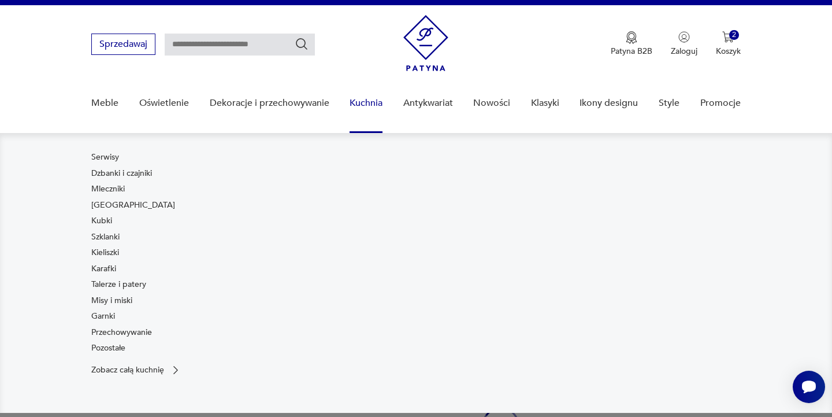
scroll to position [17, 0]
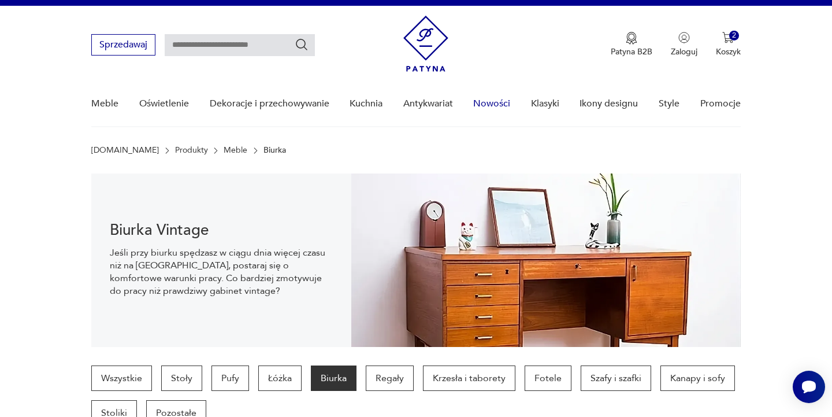
click at [495, 113] on link "Nowości" at bounding box center [491, 104] width 37 height 45
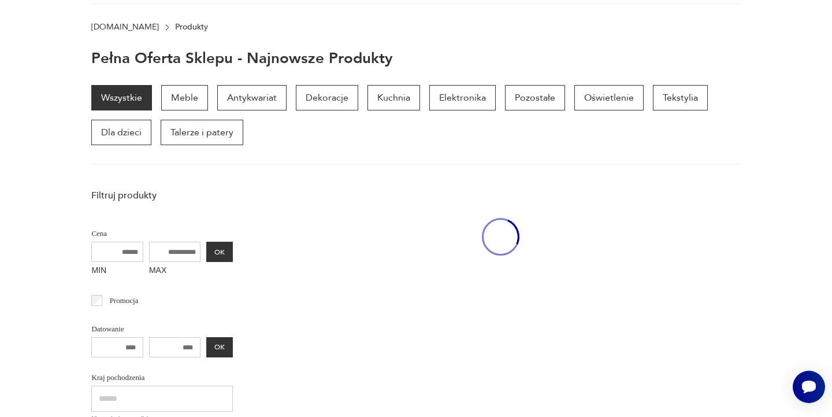
scroll to position [150, 0]
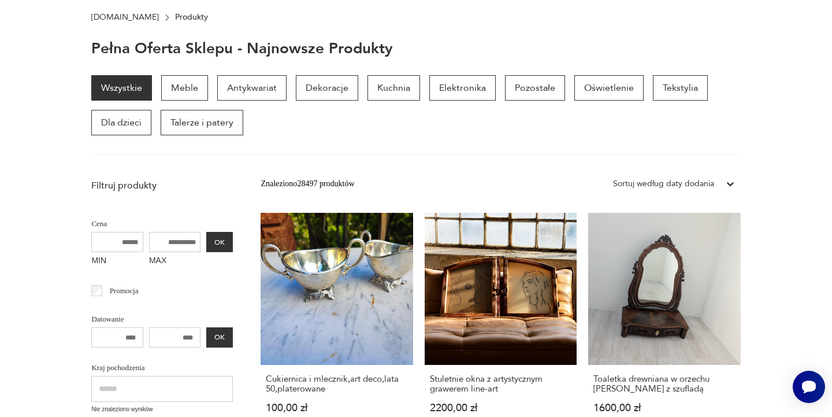
click at [596, 53] on div "Pełna oferta sklepu - najnowsze produkty" at bounding box center [415, 48] width 649 height 16
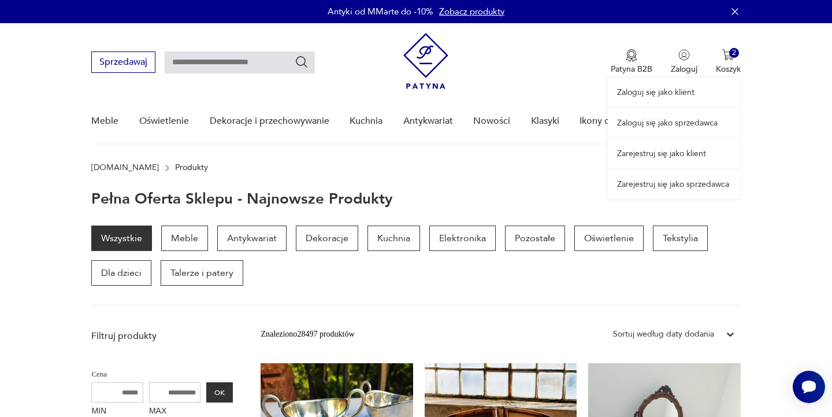
click at [735, 62] on div "Zaloguj się jako klient Zaloguj się jako sprzedawca Zarejestruj się jako klient…" at bounding box center [674, 111] width 133 height 176
click at [732, 55] on div "Zaloguj się jako klient Zaloguj się jako sprzedawca Zarejestruj się jako klient…" at bounding box center [674, 111] width 133 height 176
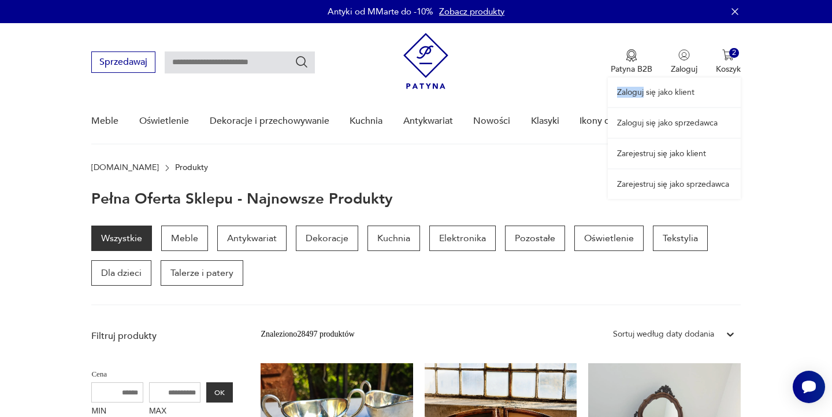
click at [732, 55] on div "Zaloguj się jako klient Zaloguj się jako sprzedawca Zarejestruj się jako klient…" at bounding box center [674, 111] width 133 height 176
click at [728, 69] on div "Zaloguj się jako klient Zaloguj się jako sprzedawca Zarejestruj się jako klient…" at bounding box center [674, 111] width 133 height 176
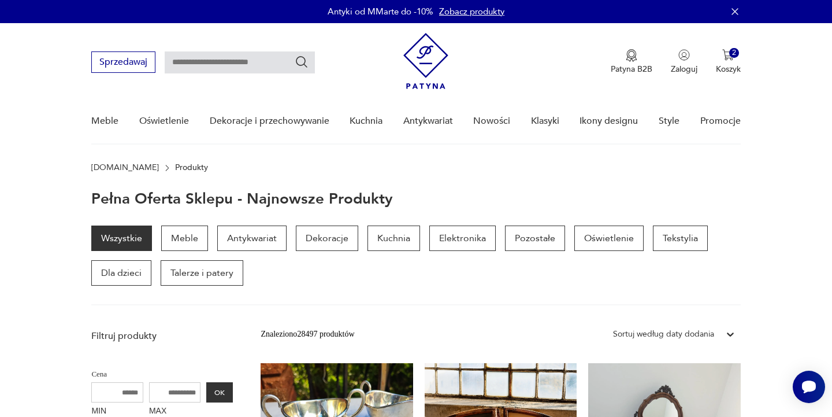
click at [765, 143] on nav "Sprzedawaj Patyna B2B Zaloguj 2 Koszyk Twój koszyk ( 2 ) Wolnostojące biurko pa…" at bounding box center [416, 83] width 832 height 121
click at [731, 64] on p "Koszyk" at bounding box center [728, 69] width 25 height 11
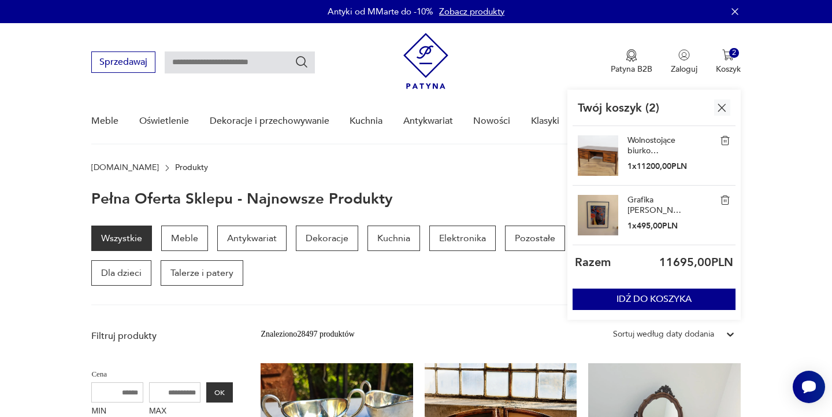
click at [771, 236] on section "Wszystkie Meble Antykwariat Dekoracje Kuchnia Elektronika Pozostałe Oświetlenie…" at bounding box center [416, 265] width 832 height 80
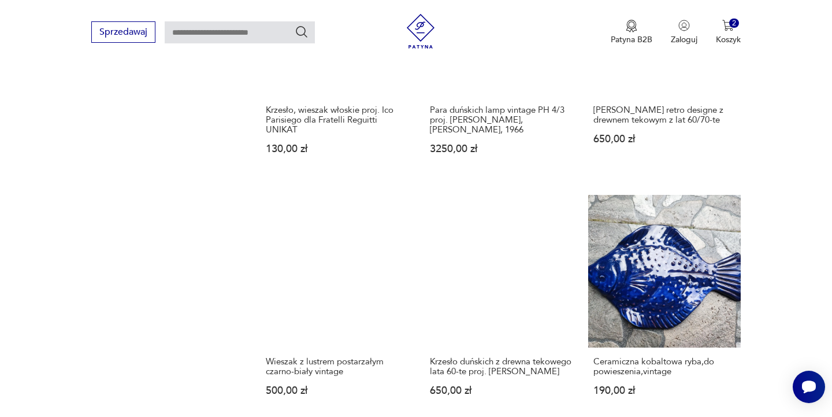
scroll to position [913, 0]
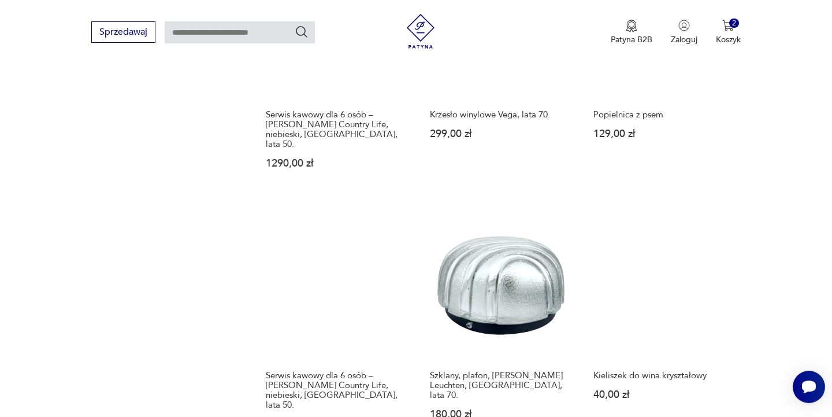
scroll to position [1169, 0]
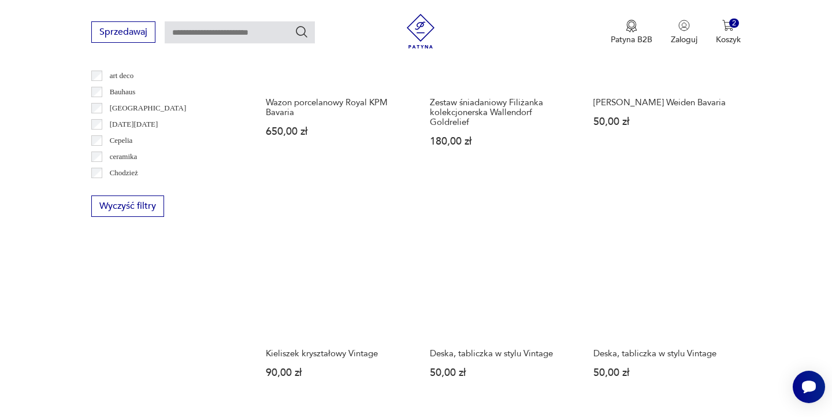
scroll to position [615, 0]
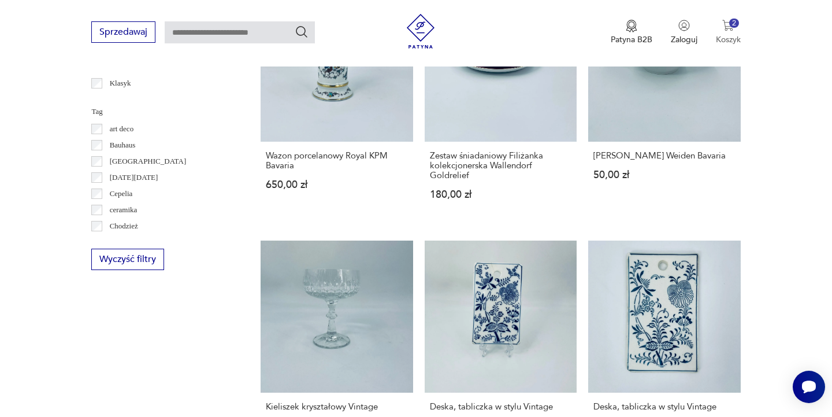
click at [731, 35] on p "Koszyk" at bounding box center [728, 39] width 25 height 11
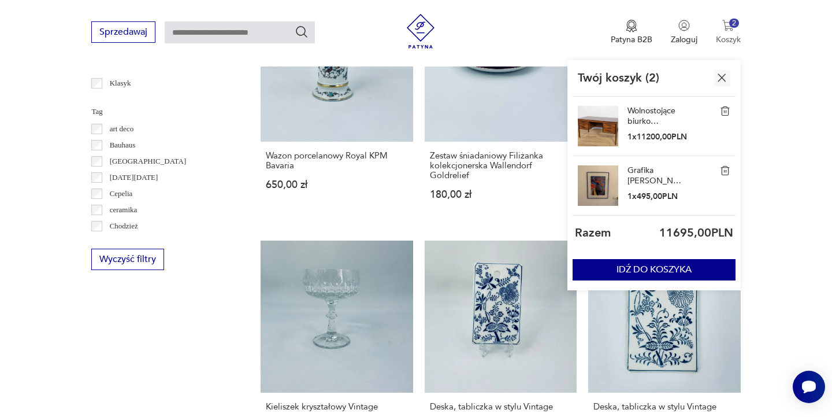
click at [729, 39] on p "Koszyk" at bounding box center [728, 39] width 25 height 11
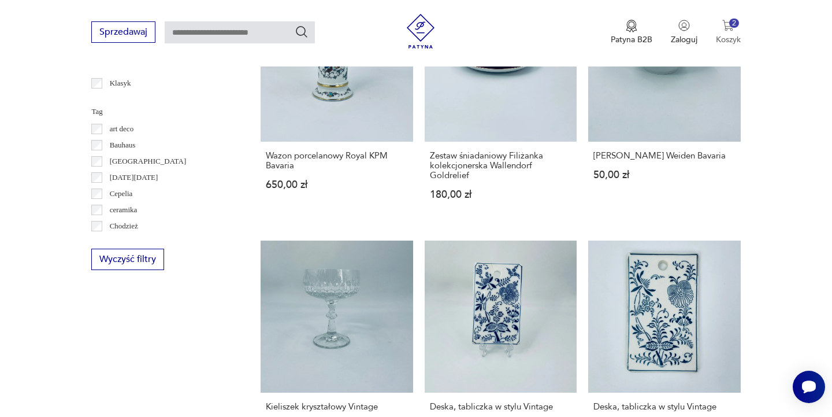
click at [729, 42] on p "Koszyk" at bounding box center [728, 39] width 25 height 11
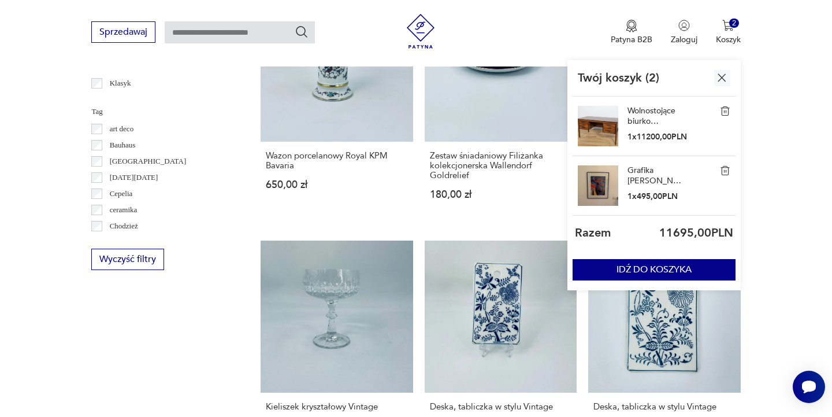
click at [646, 119] on link "Wolnostojące biurko palisandrowe, Dania, lata 60." at bounding box center [657, 116] width 58 height 21
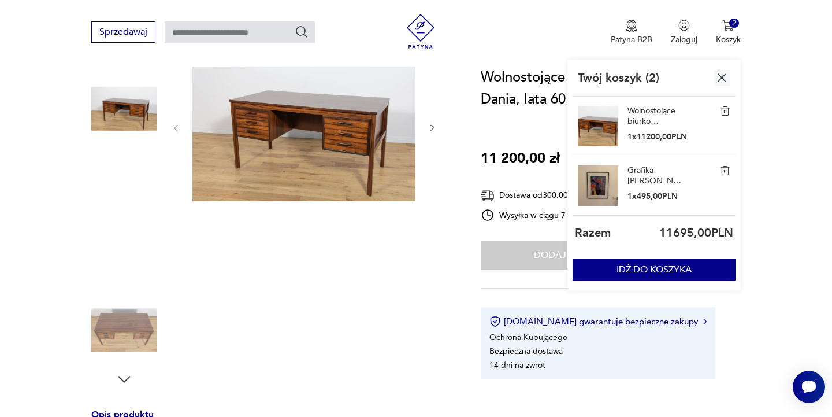
scroll to position [143, 0]
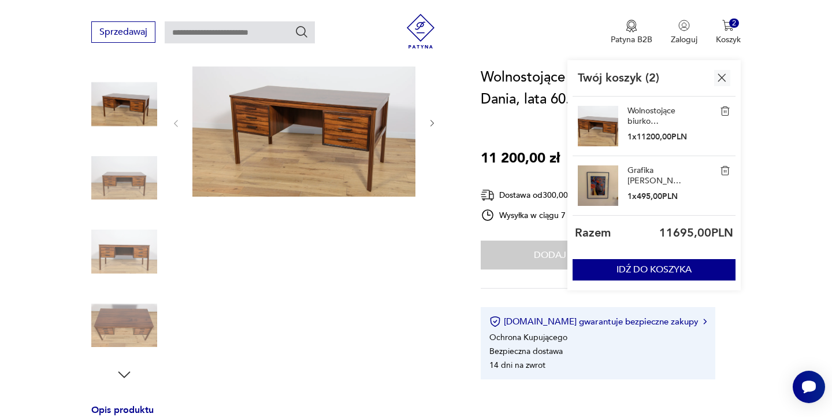
click at [316, 130] on img at bounding box center [303, 122] width 223 height 149
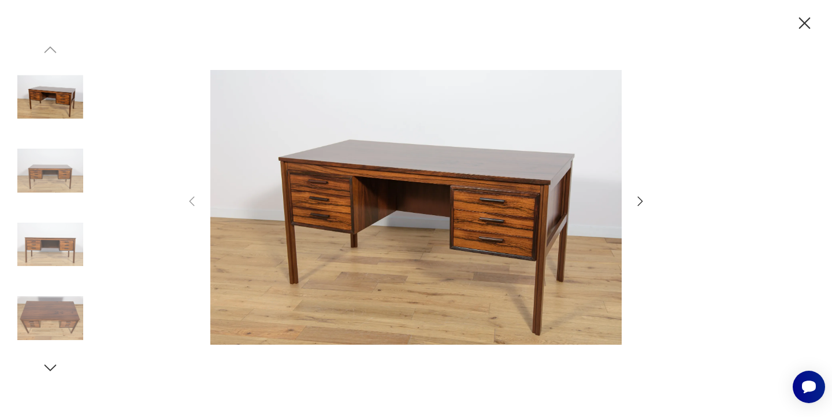
click at [459, 159] on img at bounding box center [416, 207] width 412 height 334
click at [505, 187] on img at bounding box center [416, 207] width 412 height 334
click at [639, 201] on icon "button" at bounding box center [641, 201] width 14 height 14
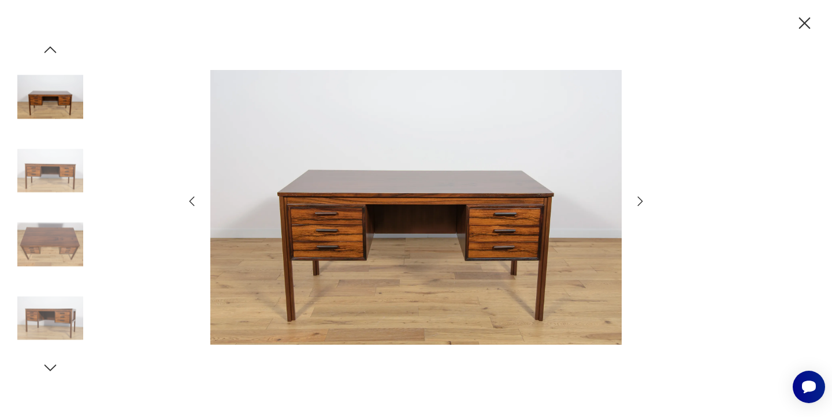
click at [639, 201] on icon "button" at bounding box center [641, 201] width 14 height 14
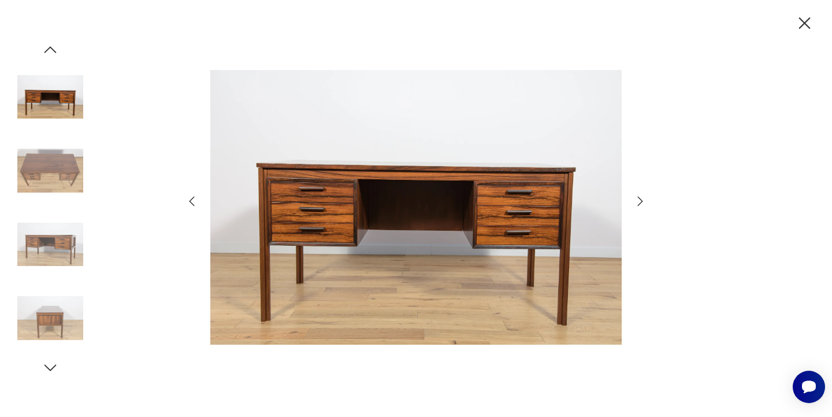
click at [639, 201] on icon "button" at bounding box center [641, 201] width 14 height 14
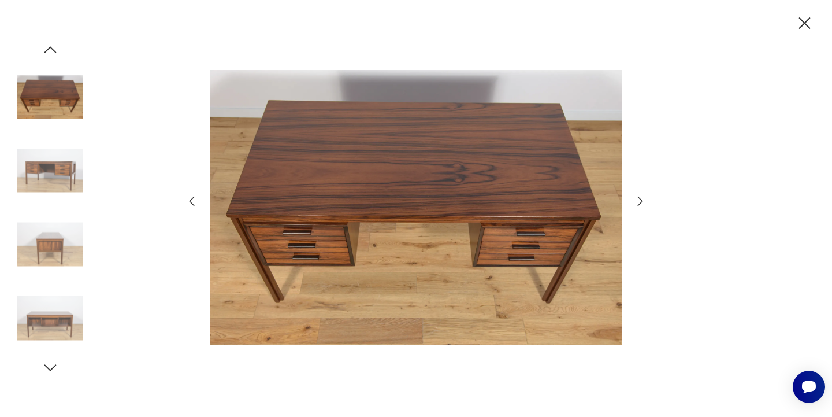
click at [639, 201] on icon "button" at bounding box center [641, 201] width 14 height 14
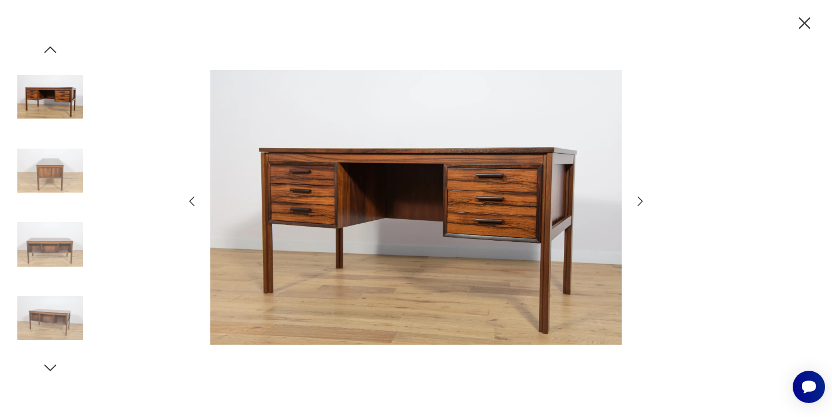
click at [639, 201] on icon "button" at bounding box center [641, 201] width 14 height 14
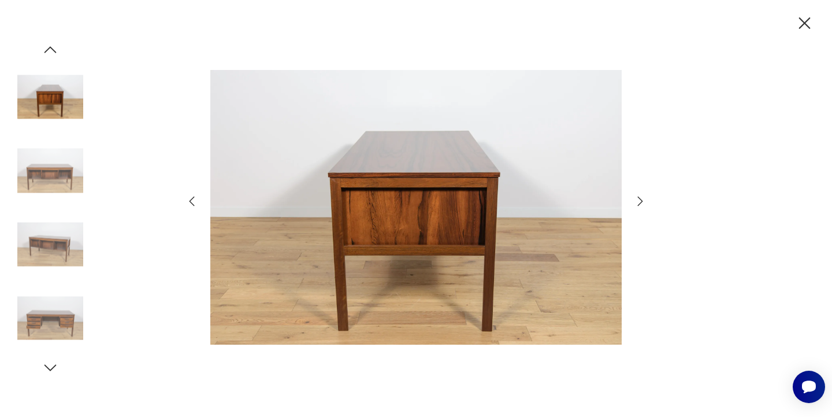
click at [639, 201] on icon "button" at bounding box center [641, 201] width 14 height 14
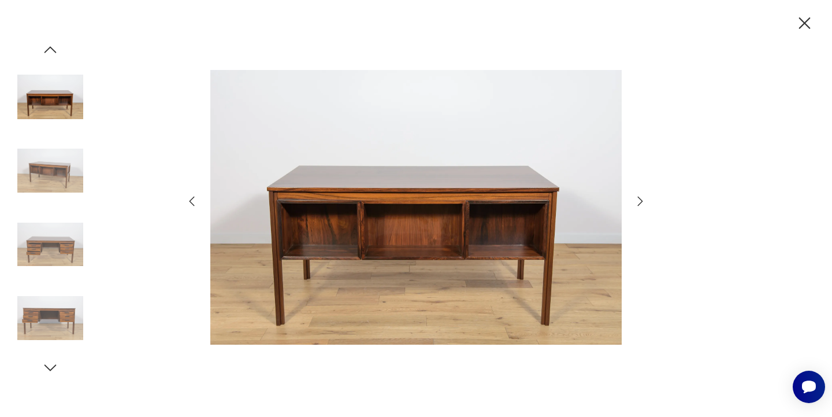
click at [639, 201] on icon "button" at bounding box center [641, 201] width 14 height 14
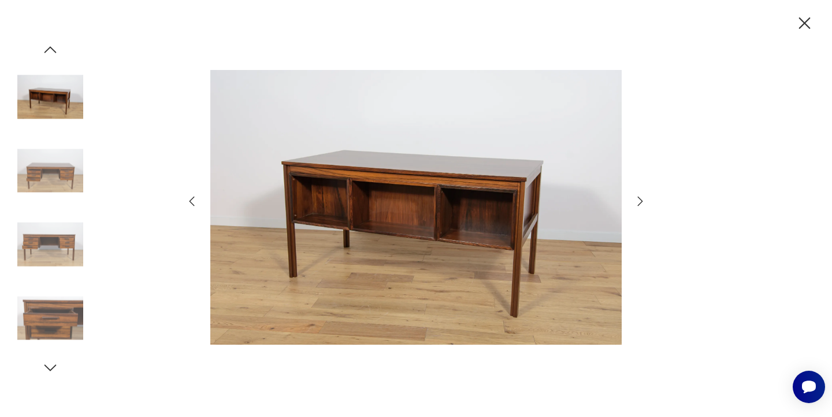
click at [639, 201] on icon "button" at bounding box center [641, 201] width 14 height 14
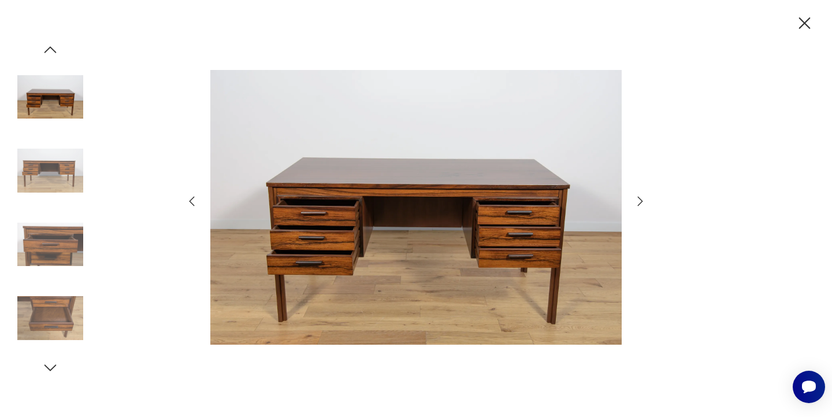
click at [803, 22] on icon "button" at bounding box center [805, 23] width 12 height 12
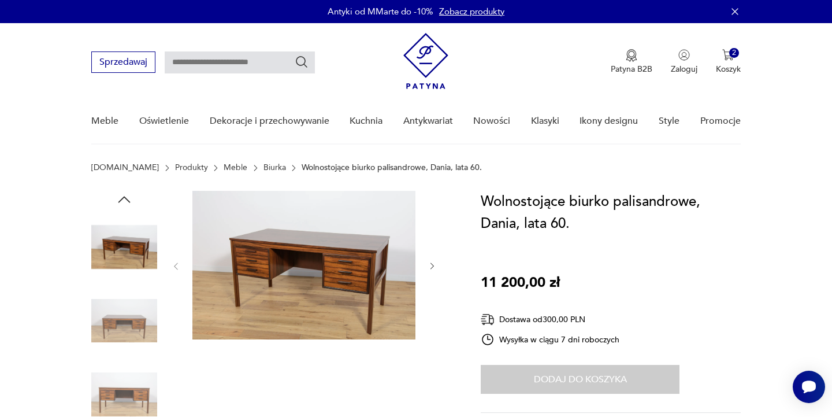
scroll to position [0, 0]
click at [459, 12] on link "Zobacz produkty" at bounding box center [471, 12] width 65 height 12
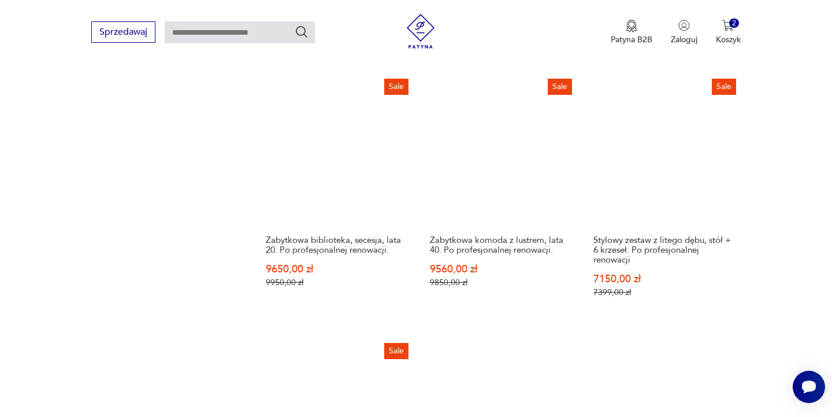
scroll to position [1394, 0]
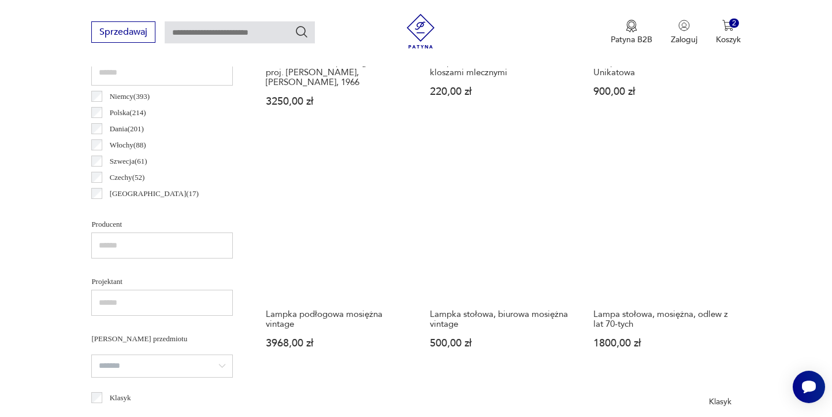
scroll to position [590, 0]
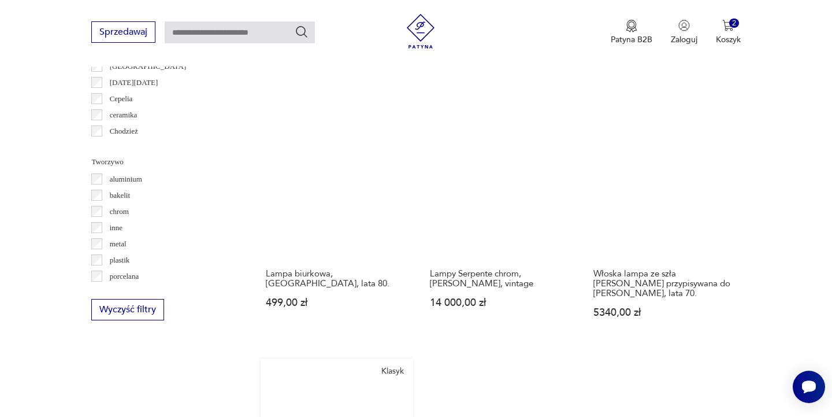
scroll to position [1158, 0]
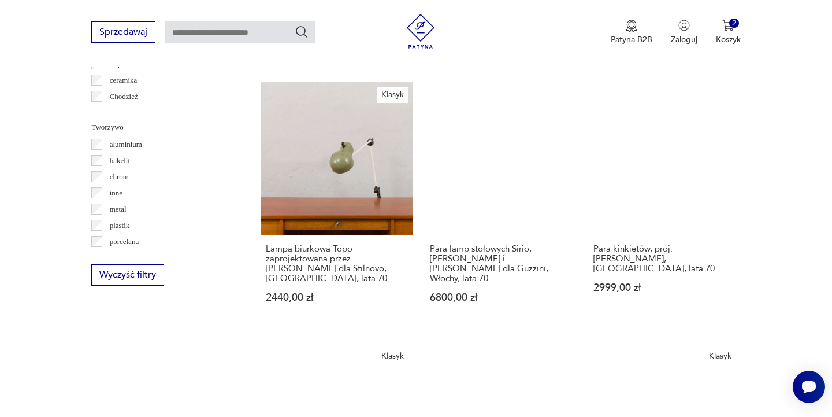
scroll to position [1165, 0]
